Goal: Task Accomplishment & Management: Use online tool/utility

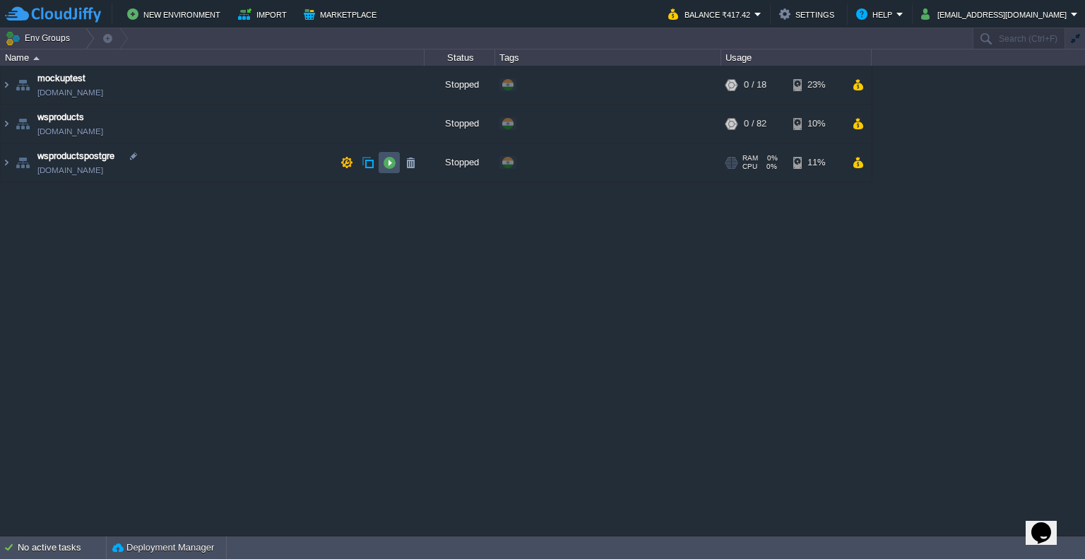
click at [387, 162] on button "button" at bounding box center [389, 162] width 13 height 13
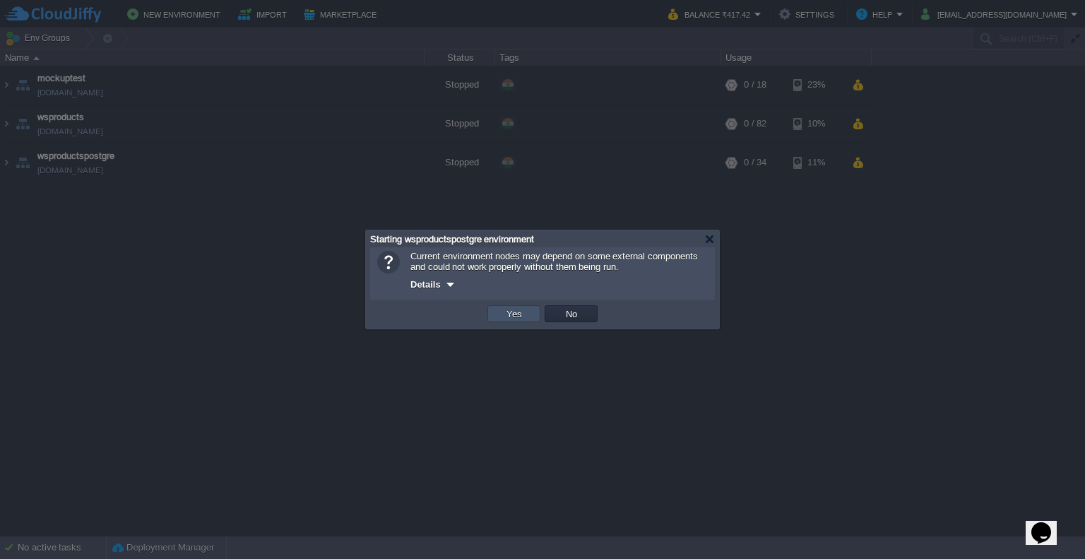
click at [516, 317] on button "Yes" at bounding box center [514, 313] width 24 height 13
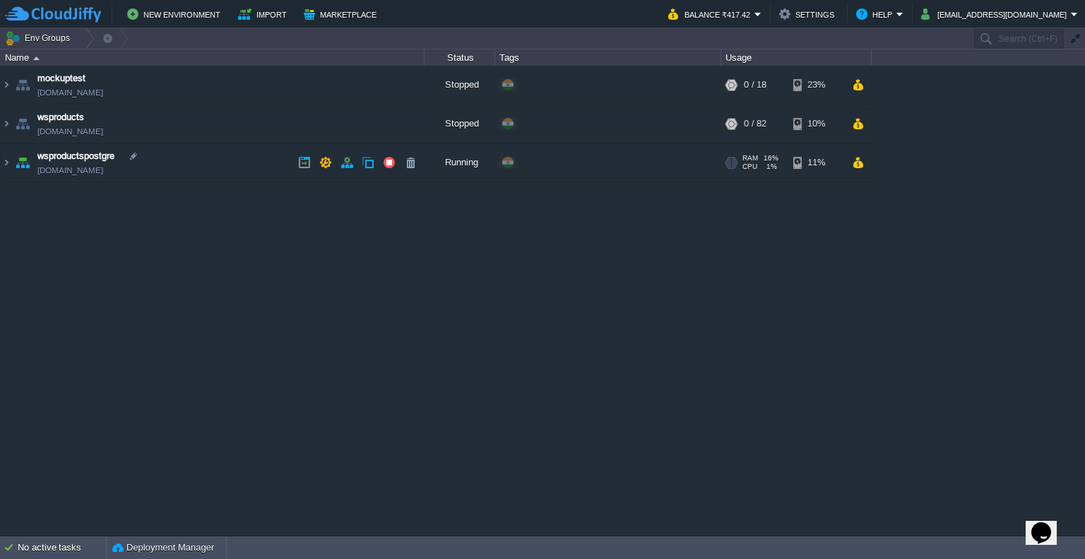
click at [258, 150] on td "wsproductspostgre [DOMAIN_NAME]" at bounding box center [213, 162] width 424 height 39
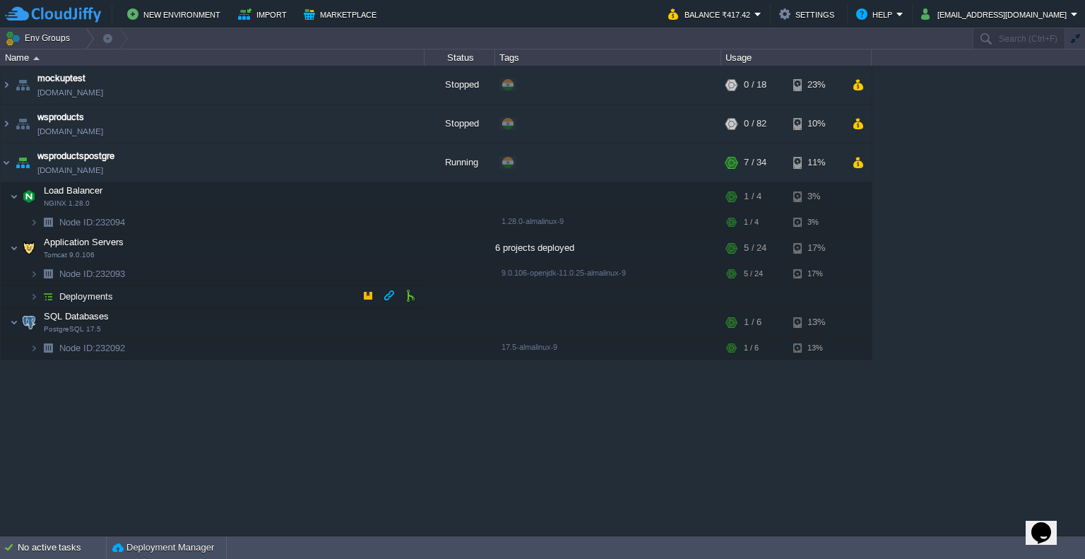
click at [169, 296] on td "Deployments" at bounding box center [213, 296] width 424 height 23
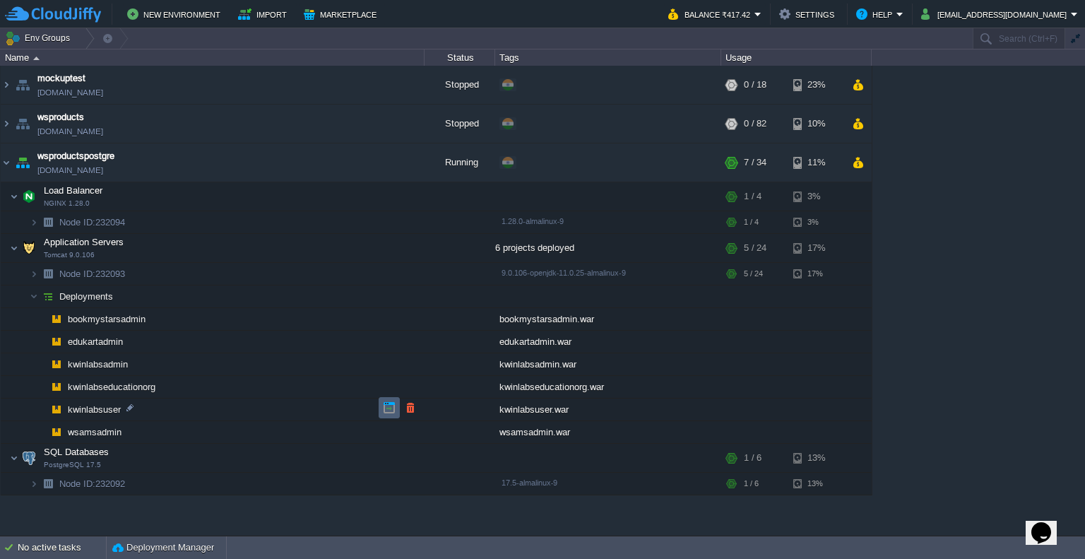
click at [381, 405] on td at bounding box center [388, 407] width 21 height 21
click at [271, 244] on button "button" at bounding box center [276, 247] width 13 height 13
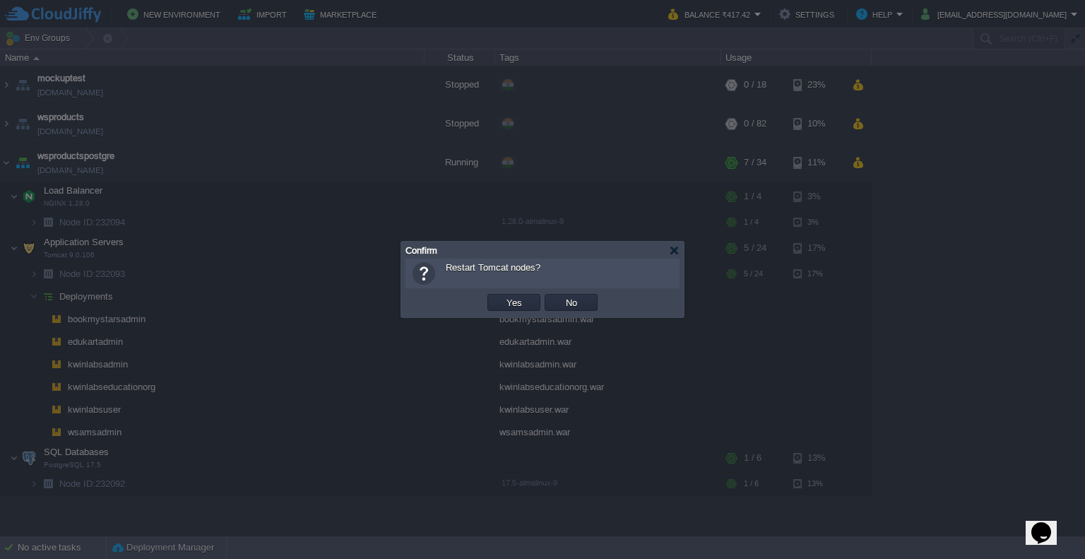
click at [513, 292] on td "Yes" at bounding box center [513, 302] width 57 height 21
click at [520, 302] on button "Yes" at bounding box center [514, 302] width 24 height 13
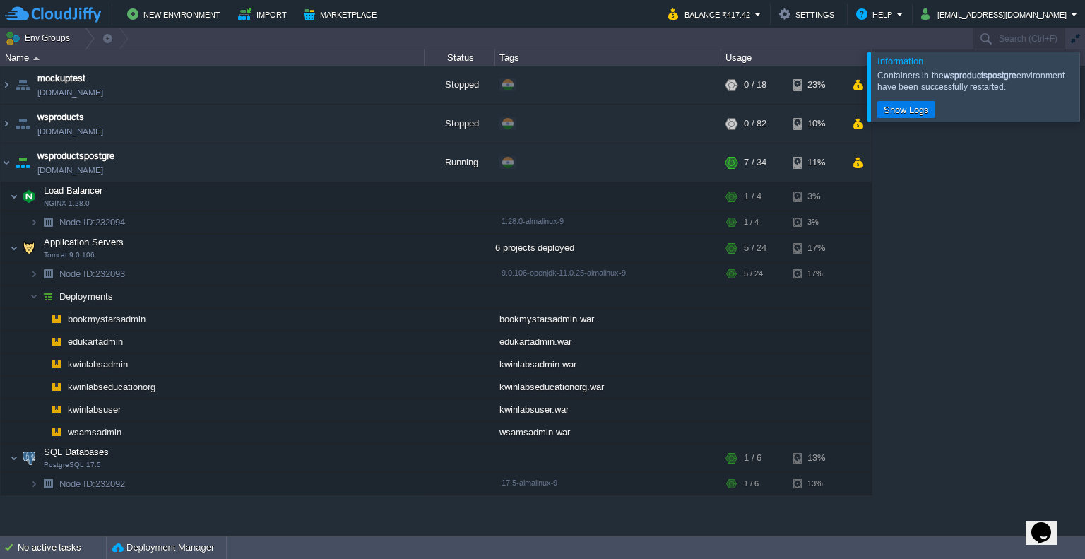
click at [1084, 102] on div at bounding box center [1102, 86] width 0 height 69
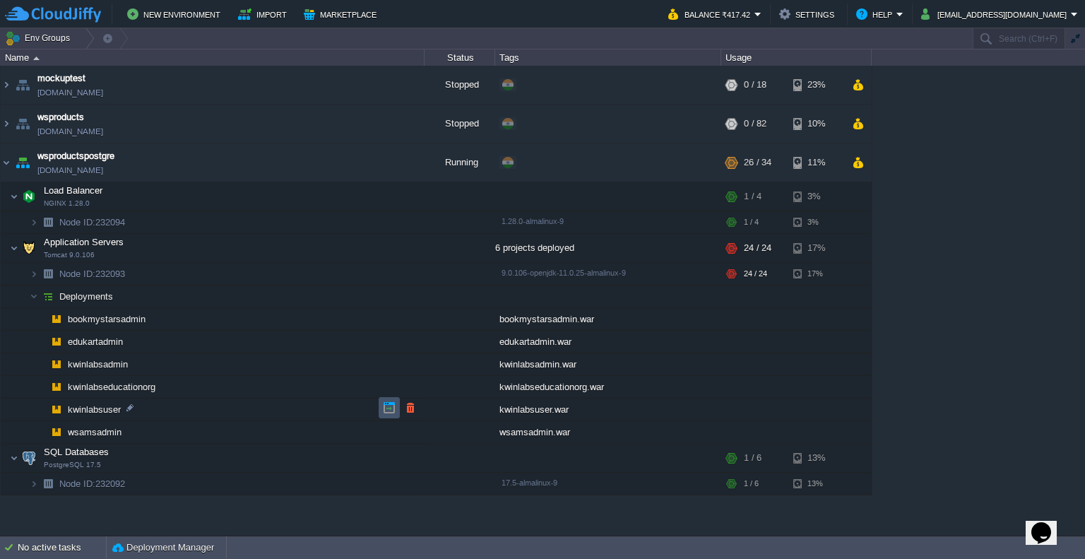
click at [391, 405] on button "button" at bounding box center [389, 407] width 13 height 13
click at [384, 364] on button "button" at bounding box center [389, 362] width 13 height 13
click at [233, 169] on td "wsproductspostgre [DOMAIN_NAME]" at bounding box center [213, 162] width 424 height 39
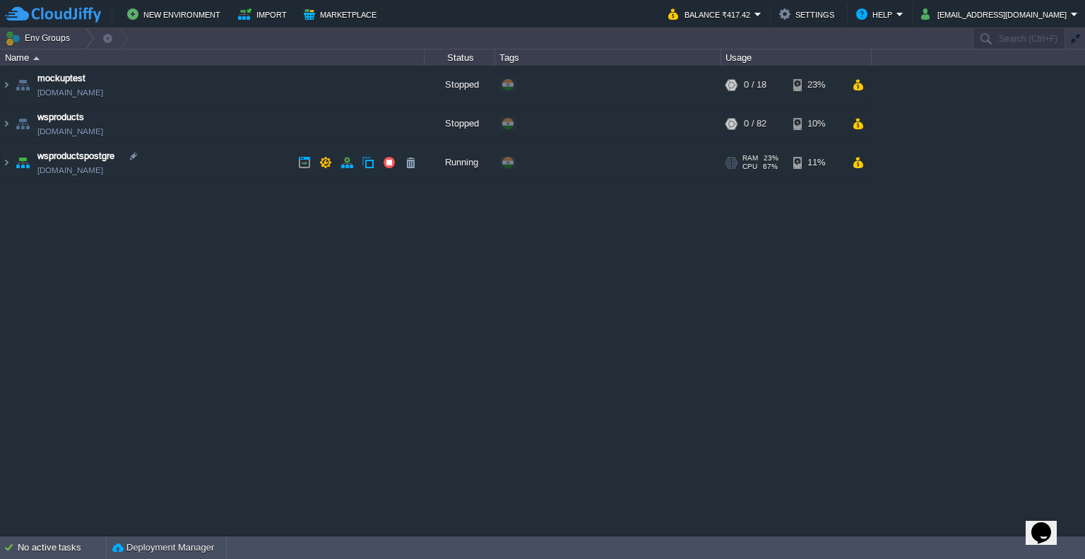
click at [233, 169] on td "wsproductspostgre [DOMAIN_NAME]" at bounding box center [213, 162] width 424 height 39
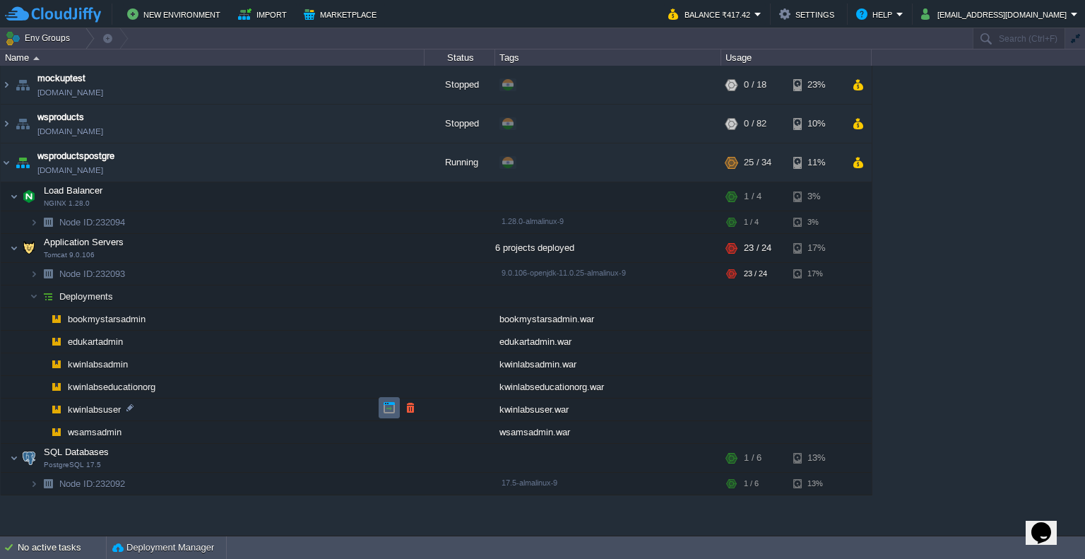
click at [388, 400] on td at bounding box center [388, 407] width 21 height 21
click at [273, 243] on button "button" at bounding box center [276, 247] width 13 height 13
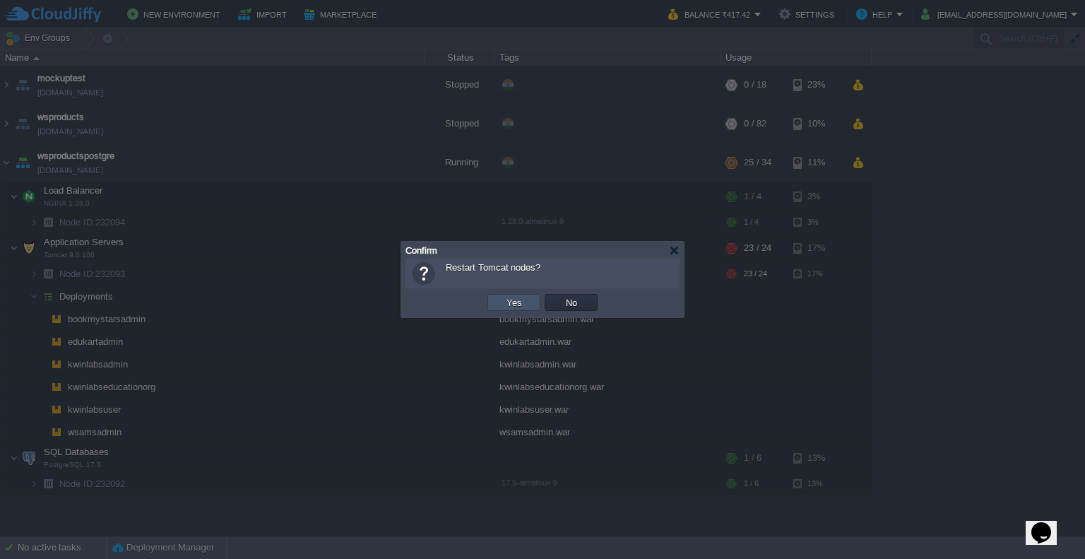
click at [517, 304] on button "Yes" at bounding box center [514, 302] width 24 height 13
